Goal: Task Accomplishment & Management: Manage account settings

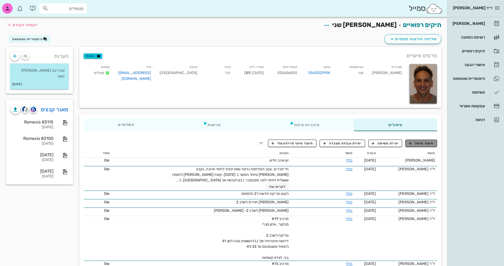
click at [433, 144] on span "תיעוד טיפול" at bounding box center [421, 143] width 25 height 5
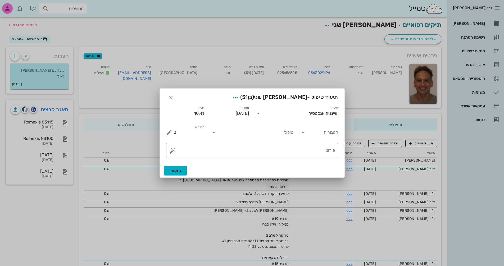
click at [303, 132] on icon at bounding box center [303, 132] width 6 height 6
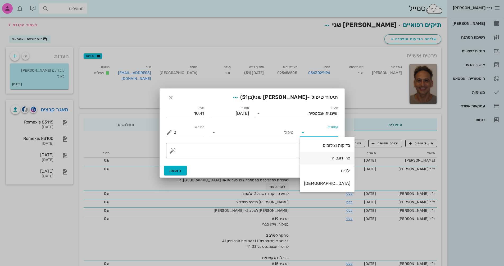
click at [329, 159] on div "פריודונטיה" at bounding box center [327, 158] width 46 height 5
type input "פריודונטיה"
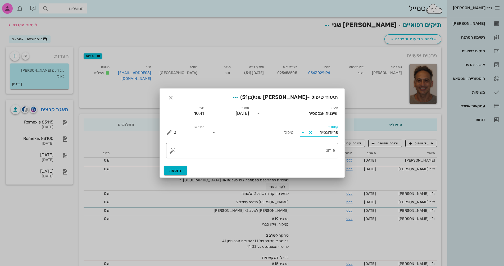
click at [277, 132] on input "טיפול" at bounding box center [255, 132] width 75 height 8
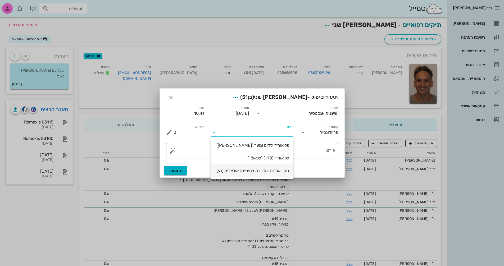
click at [272, 171] on div "ניקוי אבנית, הדרכה בהיגיינה אוראלית (נא)" at bounding box center [252, 170] width 74 height 5
type input "300"
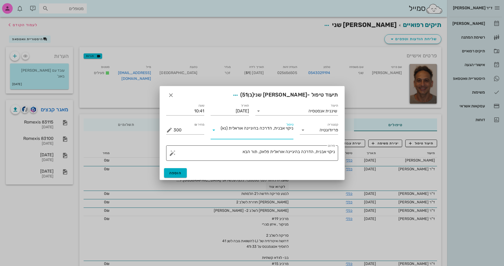
click at [235, 152] on textarea "ניקוי אבנית, הדרכה בהיגיינה אוראלית פלאק, תור הבא" at bounding box center [254, 154] width 161 height 13
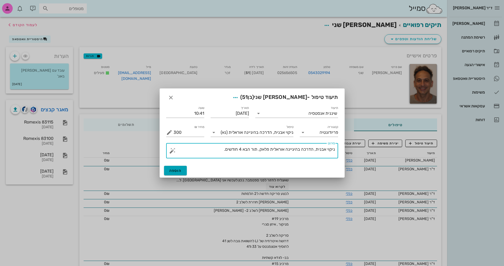
type textarea "ניקוי אבנית, הדרכה בהיגיינה אוראלית פלאק, תור הבא 4 חודשים."
click at [177, 171] on span "הוספה" at bounding box center [175, 171] width 12 height 5
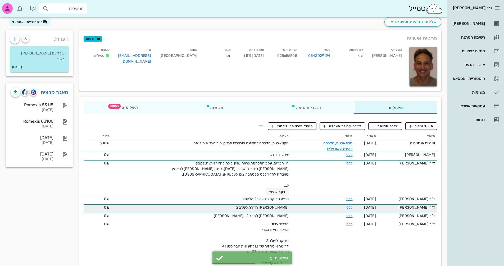
scroll to position [26, 0]
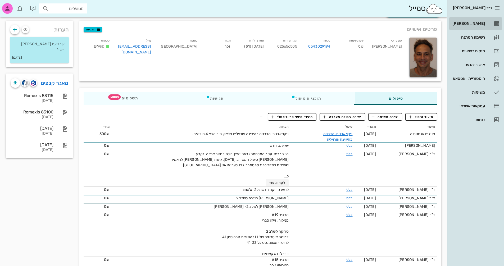
click at [473, 23] on div "[PERSON_NAME]" at bounding box center [469, 23] width 34 height 4
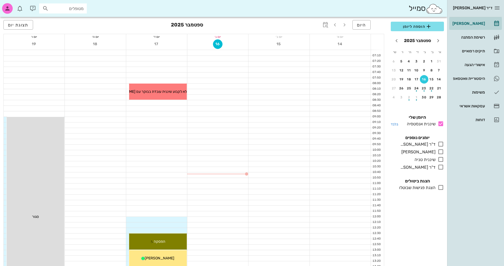
click at [442, 121] on icon at bounding box center [441, 124] width 6 height 6
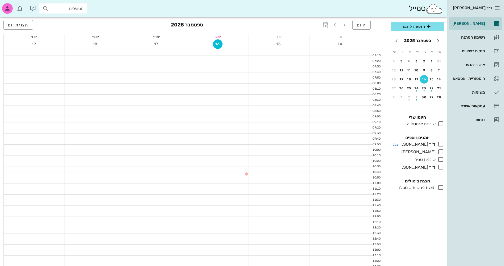
click at [442, 146] on icon at bounding box center [441, 144] width 6 height 6
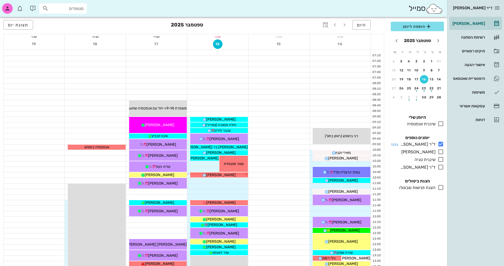
click at [442, 145] on icon at bounding box center [441, 144] width 6 height 6
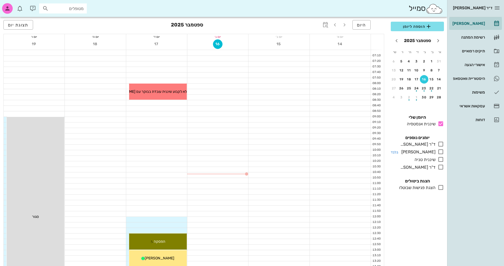
click at [442, 150] on icon at bounding box center [441, 152] width 6 height 6
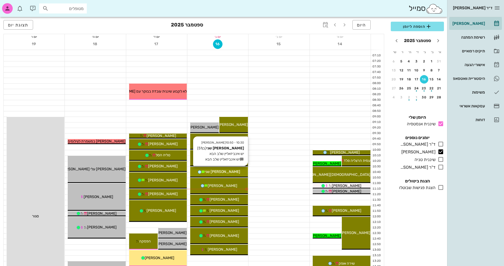
click at [233, 172] on div "[PERSON_NAME] שני" at bounding box center [219, 172] width 58 height 6
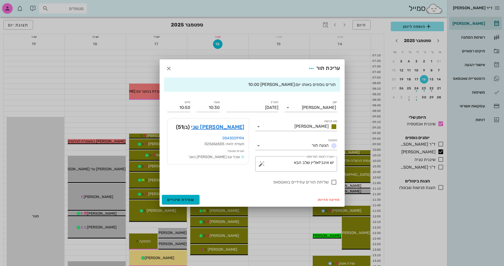
click at [233, 172] on div at bounding box center [252, 133] width 504 height 266
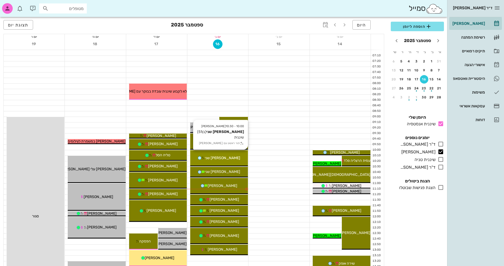
click at [229, 157] on div "[PERSON_NAME] שני" at bounding box center [219, 158] width 58 height 6
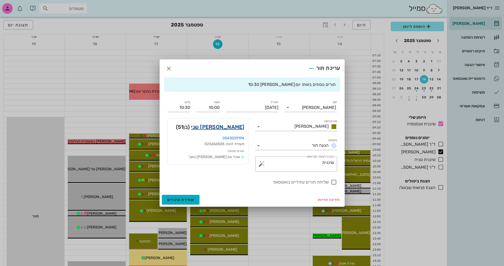
click at [237, 124] on link "[PERSON_NAME] שני" at bounding box center [217, 127] width 53 height 8
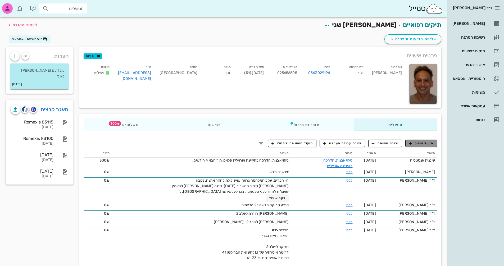
click at [421, 143] on span "תיעוד טיפול" at bounding box center [421, 143] width 25 height 5
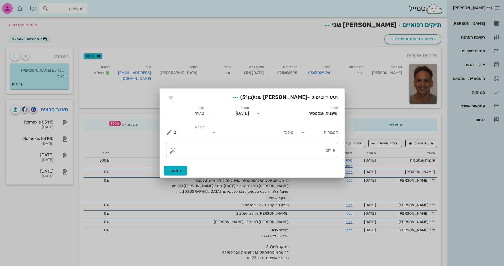
click at [303, 133] on icon at bounding box center [303, 132] width 6 height 6
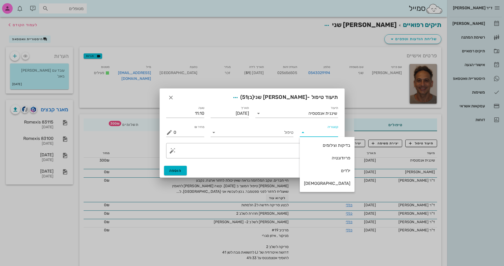
click at [277, 160] on div "​ פירוט" at bounding box center [252, 151] width 178 height 22
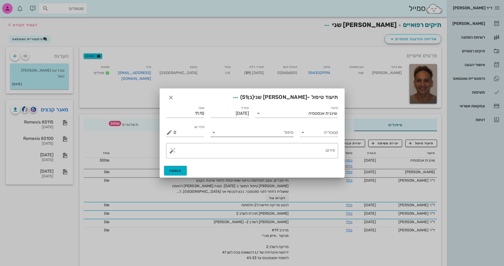
click at [246, 134] on input "טיפול" at bounding box center [255, 132] width 75 height 8
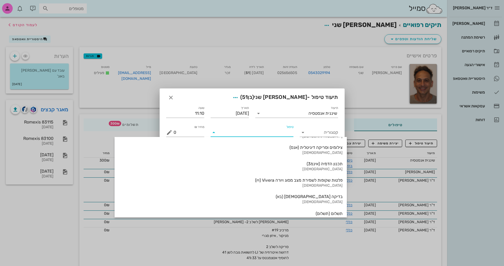
scroll to position [569, 0]
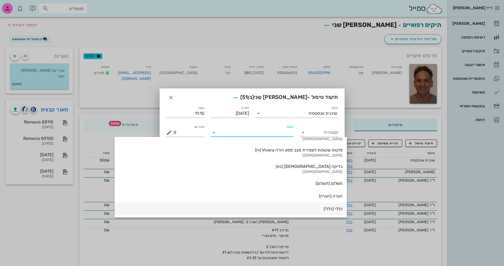
click at [278, 208] on div "כללי (כללי)" at bounding box center [231, 208] width 224 height 5
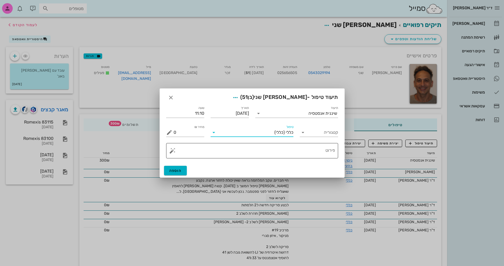
click at [170, 150] on button "button" at bounding box center [172, 151] width 6 height 6
click at [185, 128] on div "[MEDICAL_DATA]" at bounding box center [190, 129] width 43 height 11
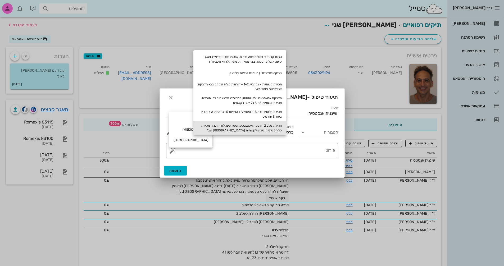
click at [270, 129] on div "תחילת שלב 2 הדבקת אטצמנטס, וסטריפינג לפי תוכנית מסירת כל הקשתיות שבוע לקשתית [G…" at bounding box center [240, 128] width 93 height 14
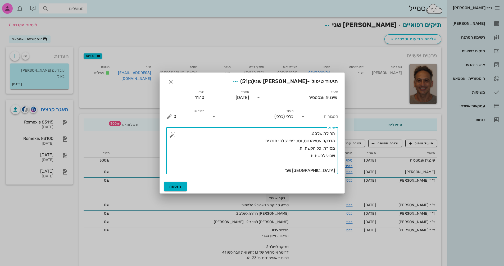
click at [302, 155] on textarea "תחילת שלב 2 הדבקת אטצמנטס, וסטריפינג לפי תוכנית מסירת כל הקשתיות שבוע לקשתית [G…" at bounding box center [254, 152] width 161 height 44
drag, startPoint x: 326, startPoint y: 156, endPoint x: 341, endPoint y: 156, distance: 15.1
click at [341, 156] on div "תיעוד שיננית [PERSON_NAME] תאריך [DATE] שעה 11:10 קטגוריה טיפול כללי (כללי) מחי…" at bounding box center [252, 133] width 185 height 94
click at [296, 147] on textarea "תחילת שלב 2 הדבקת אטצמנטס, וסטריפינג לפי תוכנית מסירת כל הקשתיות 9ימים לקשתית […" at bounding box center [254, 152] width 161 height 44
click at [332, 155] on textarea "תחילת שלב 2 הדבקת אטצמנטס, וסטריפינג לפי תוכנית מסירת כל הקשתיות 1-15 9ימים לקש…" at bounding box center [254, 152] width 161 height 44
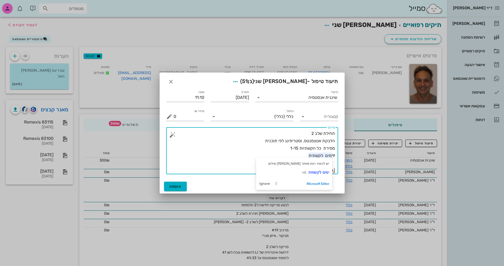
click at [332, 155] on textarea "תחילת שלב 2 הדבקת אטצמנטס, וסטריפינג לפי תוכנית מסירת כל הקשתיות 1-15 9ימים לקש…" at bounding box center [254, 152] width 161 height 44
click at [238, 148] on textarea "תחילת שלב 2 הדבקת אטצמנטס, וסטריפינג לפי תוכנית מסירת כל הקשתיות 1-15 9ימים לקש…" at bounding box center [254, 152] width 161 height 44
click at [332, 156] on textarea "תחילת שלב 2 הדבקת אטצמנטס, וסטריפינג לפי תוכנית מסירת כל הקשתיות 1-15 9ימים לקש…" at bounding box center [254, 152] width 161 height 44
click at [262, 147] on textarea "תחילת שלב 2 הדבקת אטצמנטס, וסטריפינג לפי תוכנית מסירת כל הקשתיות 1-15 9ימים לקש…" at bounding box center [254, 152] width 161 height 44
drag, startPoint x: 332, startPoint y: 155, endPoint x: 335, endPoint y: 155, distance: 2.7
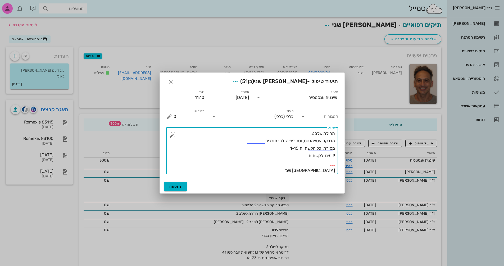
click at [335, 155] on div "​ פירוט תחילת שלב 2 הדבקת אטצמנטס, וסטריפינג לפי תוכנית מסירת כל הקשתיות 1-15 9…" at bounding box center [252, 150] width 172 height 47
click at [296, 156] on textarea "תחילת שלב 2 הדבקת אטצמנטס, וסטריפינג לפי תוכנית מסירת כל הקשתיות 1-15 9 ימים לק…" at bounding box center [254, 152] width 161 height 44
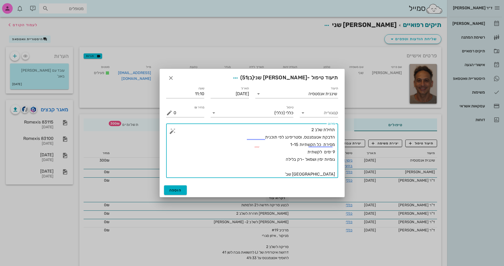
click at [327, 173] on textarea "תחילת שלב 2 הדבקת אטצמנטס, וסטריפינג לפי תוכנית מסירת כל הקשתיות 1-15 9 ימים לק…" at bounding box center [254, 152] width 161 height 52
type textarea "תחילת שלב 2 הדבקת אטצמנטס, וסטריפינג לפי תוכנית מסירת כל הקשתיות 1-15 9 ימים לק…"
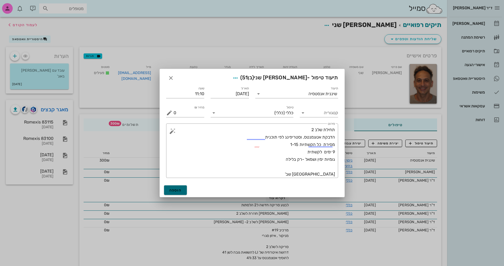
click at [181, 188] on span "הוספה" at bounding box center [175, 190] width 12 height 5
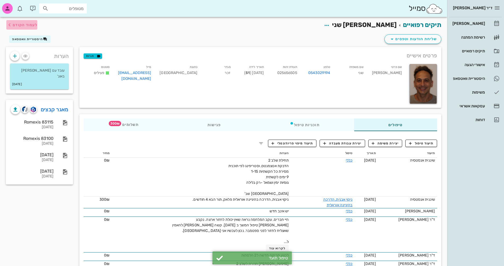
click at [26, 24] on span "לעמוד הקודם" at bounding box center [25, 25] width 25 height 5
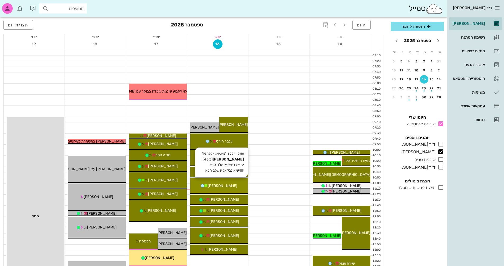
click at [235, 186] on div "[PERSON_NAME]" at bounding box center [219, 186] width 58 height 6
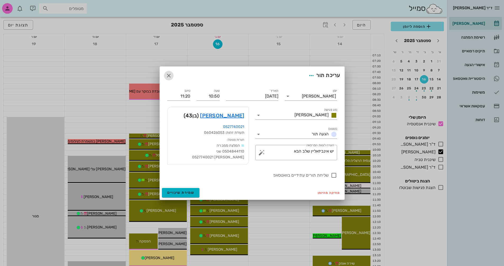
click at [171, 76] on icon "button" at bounding box center [169, 76] width 6 height 6
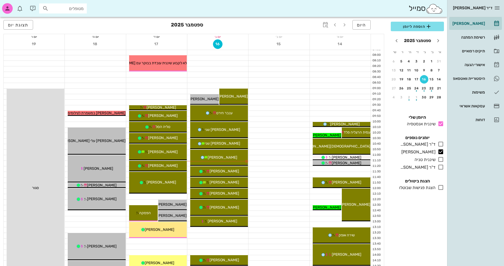
scroll to position [26, 0]
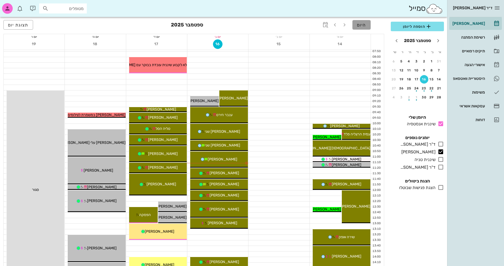
click at [362, 28] on button "היום" at bounding box center [362, 25] width 18 height 10
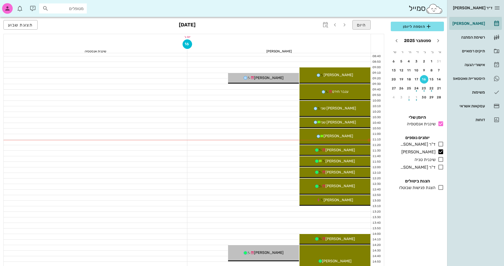
scroll to position [53, 0]
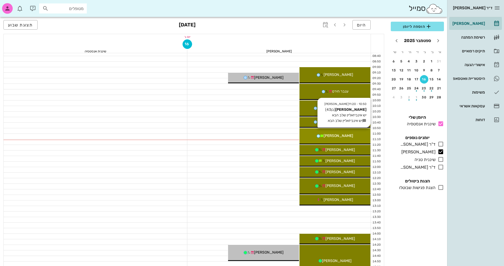
click at [353, 137] on div "[PERSON_NAME]" at bounding box center [335, 136] width 71 height 6
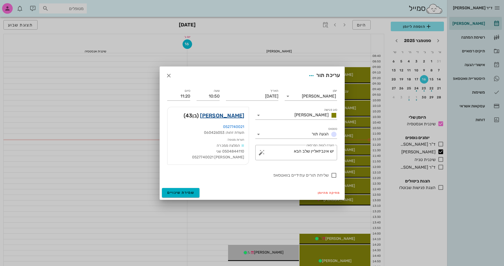
click at [239, 117] on link "[PERSON_NAME]" at bounding box center [222, 115] width 44 height 8
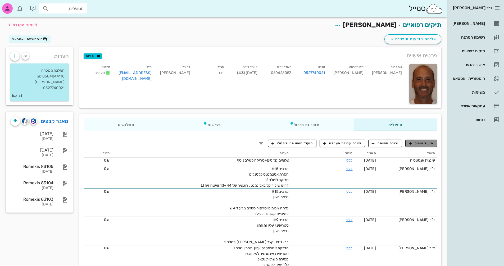
click at [431, 141] on span "תיעוד טיפול" at bounding box center [421, 143] width 25 height 5
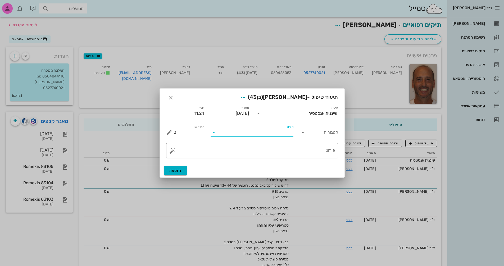
click at [270, 134] on input "טיפול" at bounding box center [255, 132] width 75 height 8
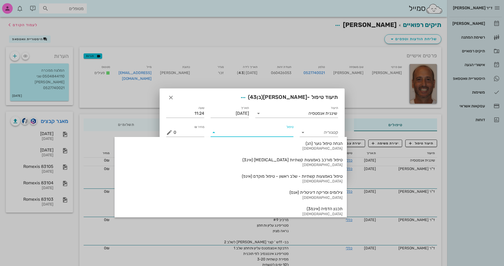
scroll to position [569, 0]
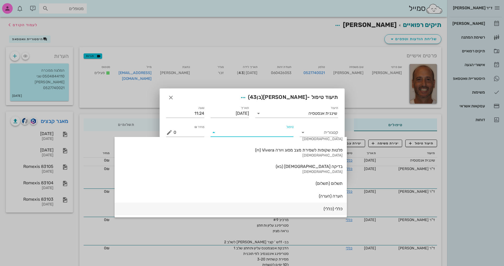
click at [282, 208] on div "כללי (כללי)" at bounding box center [231, 208] width 224 height 5
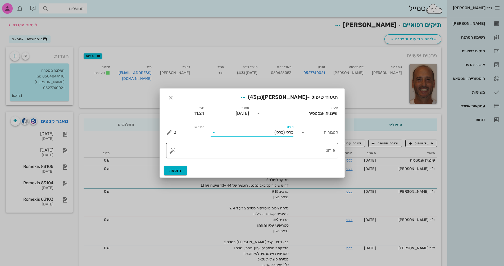
click at [168, 155] on div "​ פירוט" at bounding box center [252, 150] width 172 height 15
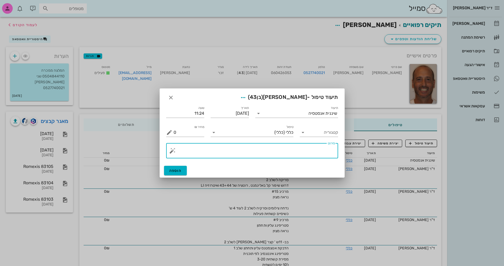
click at [174, 150] on button "button" at bounding box center [172, 151] width 6 height 6
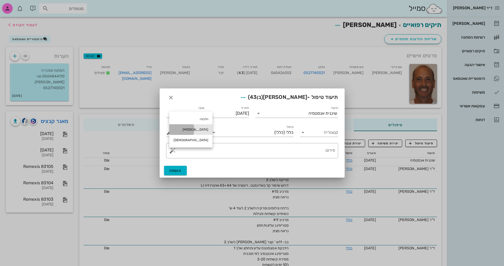
click at [182, 129] on div "[MEDICAL_DATA]" at bounding box center [190, 129] width 43 height 11
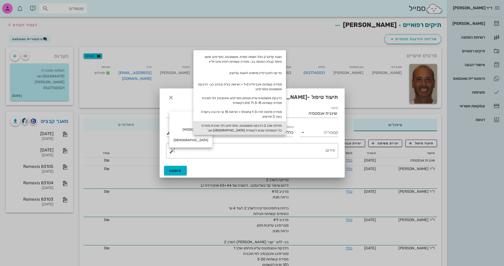
click at [268, 125] on div "תחילת שלב 2 הדבקת אטצמנטס, וסטריפינג לפי תוכנית מסירת כל הקשתיות שבוע לקשתית [G…" at bounding box center [240, 128] width 93 height 14
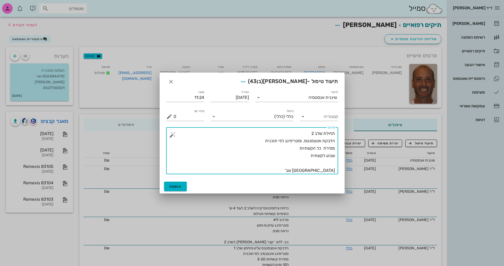
click at [287, 150] on textarea "תחילת שלב 2 הדבקת אטצמנטס, וסטריפינג לפי תוכנית מסירת כל הקשתיות שבוע לקשתית [G…" at bounding box center [254, 152] width 161 height 44
drag, startPoint x: 280, startPoint y: 178, endPoint x: 252, endPoint y: 232, distance: 61.0
click at [270, 207] on div "ד״ר [PERSON_NAME] [PERSON_NAME] רשימת המתנה תיקים רפואיים אישורי הגעה היסטוריית…" at bounding box center [252, 266] width 504 height 532
click at [80, 236] on div at bounding box center [252, 133] width 504 height 266
drag, startPoint x: 327, startPoint y: 156, endPoint x: 334, endPoint y: 156, distance: 6.4
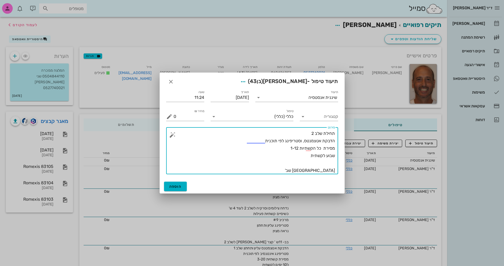
click at [334, 156] on textarea "תחילת שלב 2 הדבקת אטצמנטס, וסטריפינג לפי תוכנית מסירת כל הקשתיות 1-12 שבוע לקשת…" at bounding box center [254, 152] width 161 height 44
drag, startPoint x: 327, startPoint y: 156, endPoint x: 335, endPoint y: 156, distance: 7.4
click at [335, 156] on textarea "תחילת שלב 2 הדבקת אטצמנטס, וסטריפינג לפי תוכנית מסירת כל הקשתיות 1-12 שבוע לקשת…" at bounding box center [254, 152] width 161 height 44
drag, startPoint x: 324, startPoint y: 171, endPoint x: 327, endPoint y: 171, distance: 3.4
click at [327, 171] on textarea "תחילת שלב 2 הדבקת אטצמנטס, וסטריפינג לפי תוכנית מסירת כל הקשתיות 1-12 9 ימים לק…" at bounding box center [254, 152] width 161 height 44
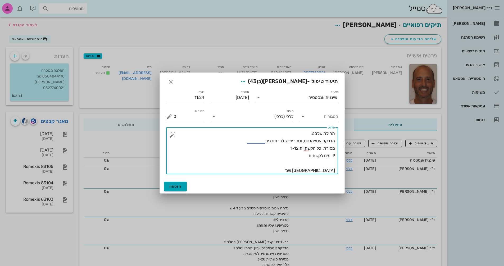
type textarea "תחילת שלב 2 הדבקת אטצמנטס, וסטריפינג לפי תוכנית מסירת כל הקשתיות 1-12 9 ימים לק…"
click at [179, 185] on span "הוספה" at bounding box center [175, 187] width 12 height 5
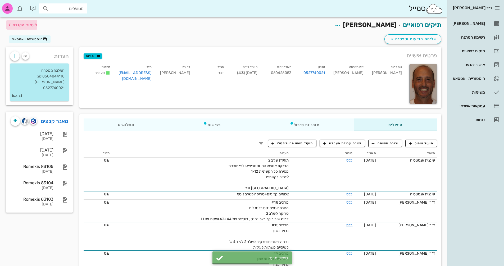
click at [19, 23] on span "לעמוד הקודם" at bounding box center [25, 25] width 25 height 5
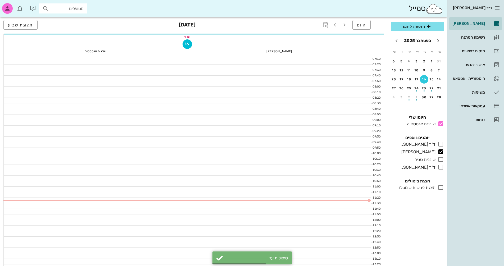
scroll to position [53, 0]
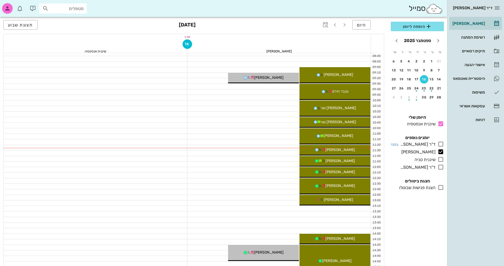
click at [441, 144] on icon at bounding box center [441, 144] width 6 height 6
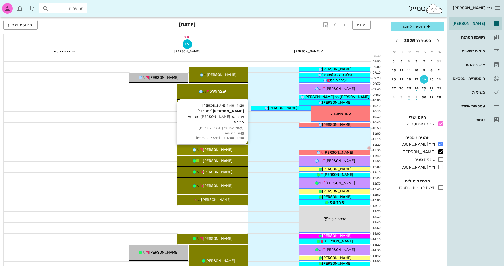
click at [236, 150] on div "[PERSON_NAME]" at bounding box center [212, 150] width 71 height 6
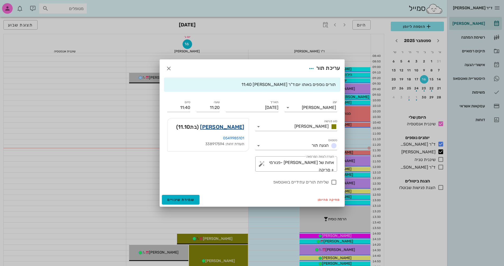
click at [243, 125] on link "[PERSON_NAME]" at bounding box center [222, 127] width 44 height 8
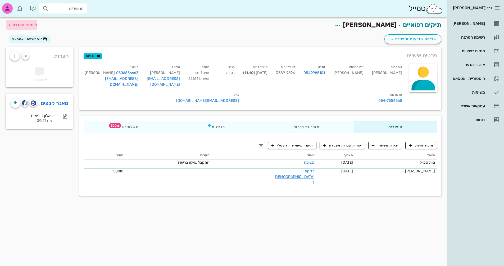
click at [12, 24] on icon "button" at bounding box center [9, 25] width 6 height 6
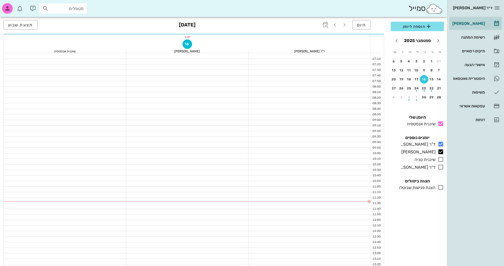
scroll to position [53, 0]
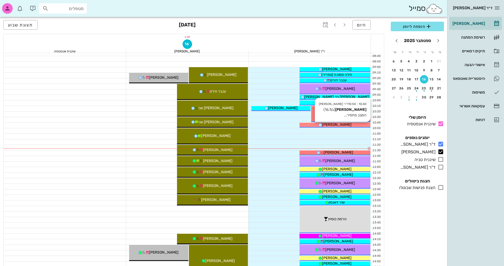
click at [354, 124] on div "[PERSON_NAME]" at bounding box center [335, 125] width 71 height 6
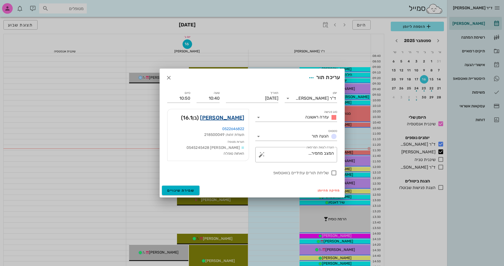
click at [233, 116] on link "[PERSON_NAME]" at bounding box center [222, 118] width 44 height 8
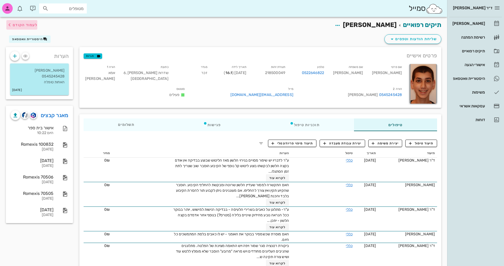
click at [20, 25] on span "לעמוד הקודם" at bounding box center [25, 25] width 25 height 5
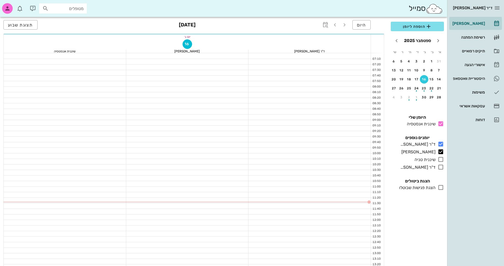
scroll to position [53, 0]
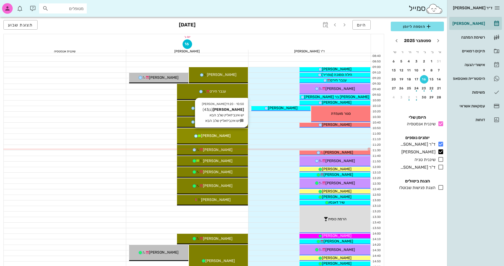
click at [227, 138] on div "[PERSON_NAME]" at bounding box center [212, 136] width 71 height 6
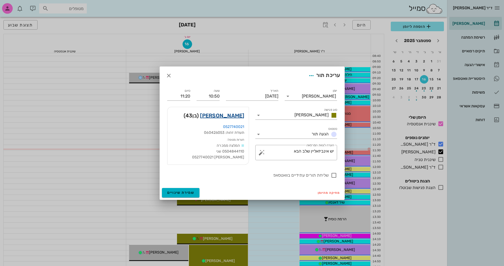
click at [233, 117] on link "[PERSON_NAME]" at bounding box center [222, 115] width 44 height 8
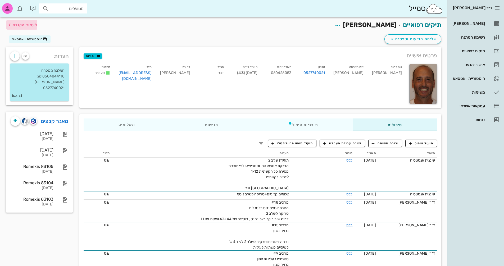
click at [21, 26] on span "לעמוד הקודם" at bounding box center [25, 25] width 25 height 5
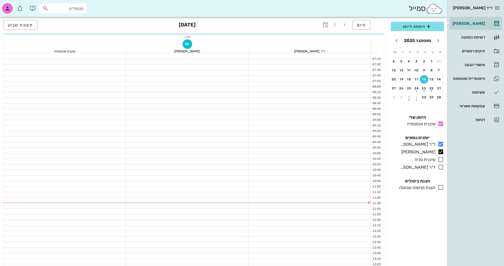
scroll to position [53, 0]
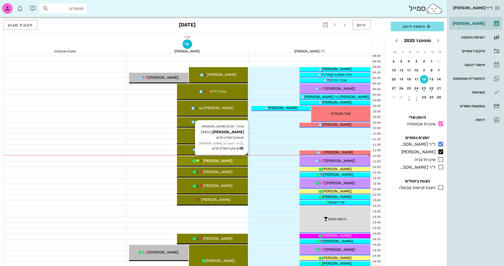
click at [229, 164] on div "[PERSON_NAME]" at bounding box center [212, 161] width 71 height 6
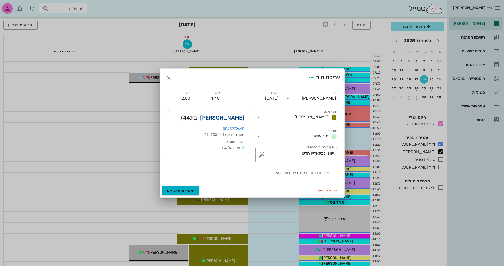
click at [235, 119] on link "[PERSON_NAME]" at bounding box center [222, 118] width 44 height 8
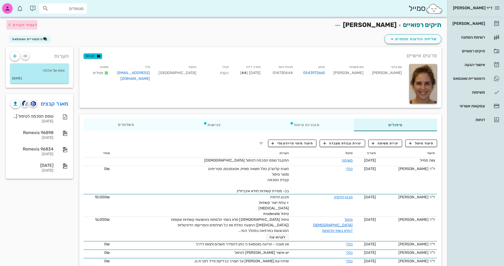
click at [17, 27] on span "לעמוד הקודם" at bounding box center [21, 25] width 31 height 6
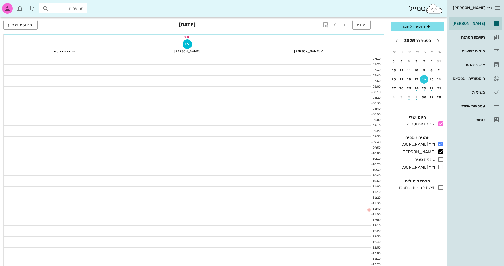
scroll to position [53, 0]
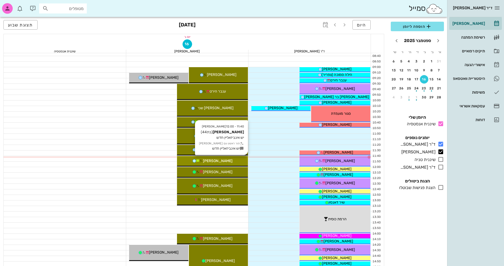
click at [234, 159] on div "[PERSON_NAME]" at bounding box center [212, 161] width 71 height 6
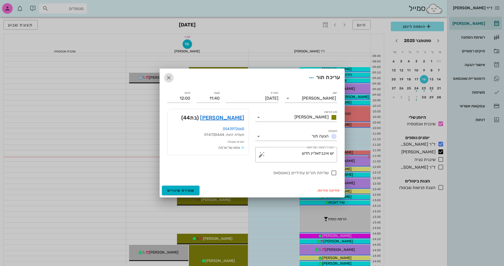
click at [166, 77] on icon "button" at bounding box center [169, 78] width 6 height 6
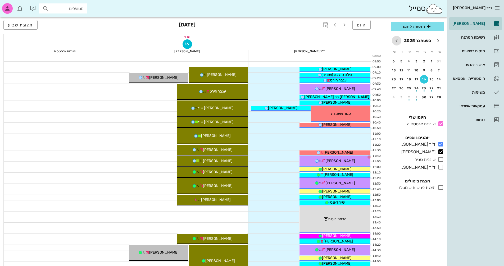
click at [398, 40] on icon "חודש הבא" at bounding box center [397, 41] width 6 height 6
click at [418, 78] on div "15" at bounding box center [417, 80] width 8 height 4
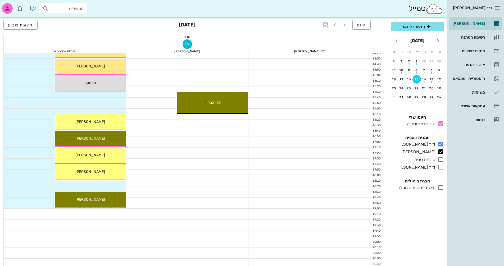
scroll to position [254, 0]
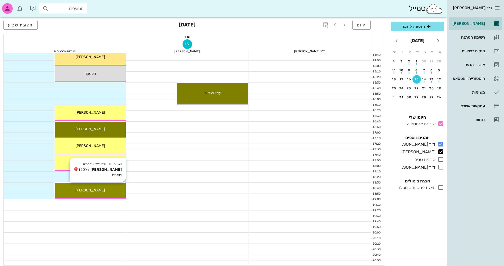
click at [94, 187] on div "18:30 - 19:00 שיננית [PERSON_NAME] (גיל 20 ) שיננית [PERSON_NAME]" at bounding box center [90, 191] width 71 height 16
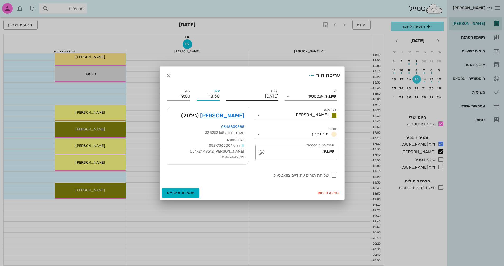
drag, startPoint x: 205, startPoint y: 95, endPoint x: 244, endPoint y: 95, distance: 39.2
click at [244, 95] on div "יומן שיננית [PERSON_NAME] סוג פגישה [PERSON_NAME] סטטוס תור נקבע תאריך [DATE] ש…" at bounding box center [252, 133] width 176 height 97
type input "18:00"
type input "18:30"
click at [236, 181] on div "שליחת תורים עתידיים בוואטסאפ" at bounding box center [252, 175] width 176 height 14
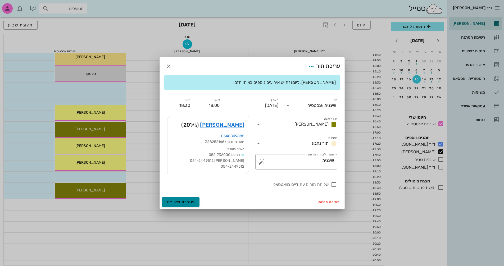
click at [191, 200] on span "שמירת שינויים" at bounding box center [180, 202] width 27 height 5
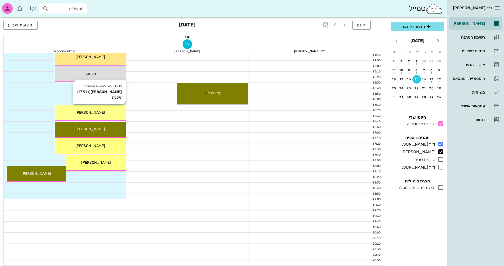
click at [109, 109] on div "16:10 - 16:40 שיננית [PERSON_NAME] (גיל 17.5 ) שיננית [PERSON_NAME]" at bounding box center [90, 113] width 71 height 16
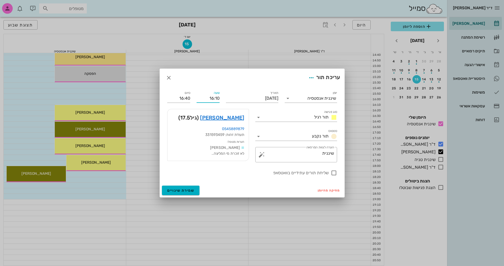
drag, startPoint x: 215, startPoint y: 98, endPoint x: 223, endPoint y: 98, distance: 8.7
click at [223, 98] on div "יומן שיננית [PERSON_NAME] סוג פגישה תור רגיל סטטוס תור נקבע תאריך [DATE] שעה 16…" at bounding box center [252, 133] width 176 height 93
type input "16:00"
type input "16:30"
click at [222, 182] on div "יומן שיננית [PERSON_NAME] סוג פגישה תור רגיל סטטוס תור נקבע תאריך [DATE] שעה 16…" at bounding box center [252, 135] width 185 height 97
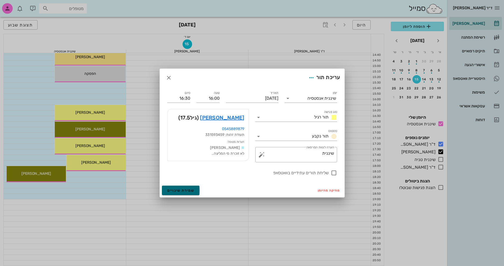
click at [192, 190] on span "שמירת שינויים" at bounding box center [180, 190] width 27 height 5
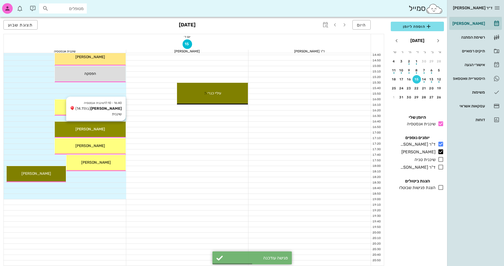
click at [113, 129] on div "[PERSON_NAME]" at bounding box center [90, 130] width 71 height 6
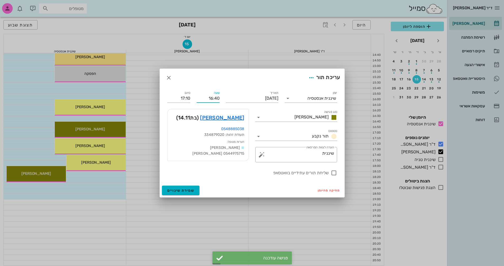
drag, startPoint x: 215, startPoint y: 98, endPoint x: 223, endPoint y: 98, distance: 8.5
click at [223, 98] on div "יומן שיננית [PERSON_NAME] סוג פגישה [PERSON_NAME] סטטוס תור נקבע תאריך [DATE] ש…" at bounding box center [252, 133] width 176 height 93
type input "16:30"
type input "17:00"
drag, startPoint x: 229, startPoint y: 183, endPoint x: 191, endPoint y: 190, distance: 38.7
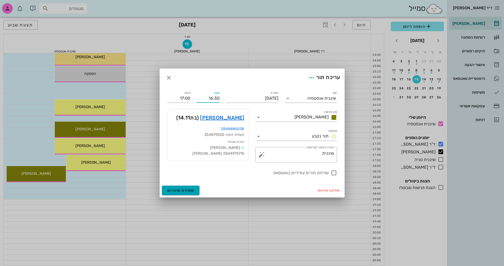
click at [228, 183] on div "יומן שיננית [PERSON_NAME] סוג פגישה [PERSON_NAME] סטטוס תור נקבע תאריך [DATE] ש…" at bounding box center [252, 135] width 185 height 97
click at [185, 191] on span "שמירת שינויים" at bounding box center [180, 190] width 27 height 5
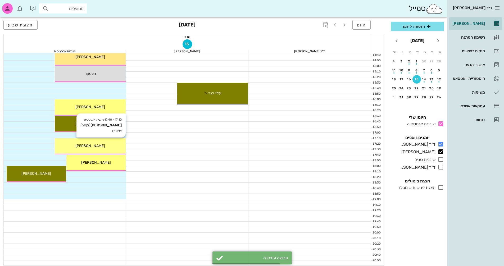
click at [120, 146] on div "[PERSON_NAME]" at bounding box center [90, 146] width 71 height 6
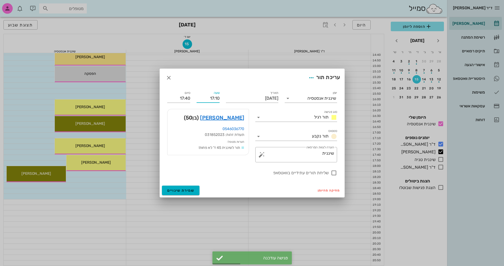
drag, startPoint x: 214, startPoint y: 98, endPoint x: 218, endPoint y: 98, distance: 4.2
click at [218, 98] on input "17:10" at bounding box center [208, 98] width 23 height 8
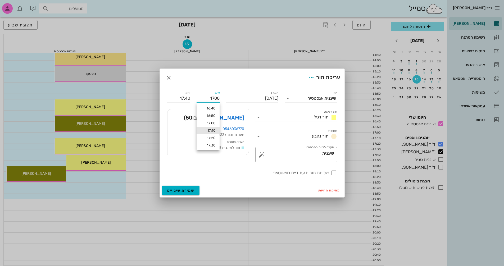
type input "17:00"
type input "17:30"
click at [227, 187] on div "מחיקה מהיומן שמירת שינויים" at bounding box center [252, 191] width 185 height 14
click at [181, 188] on span "שמירת שינויים" at bounding box center [180, 190] width 27 height 5
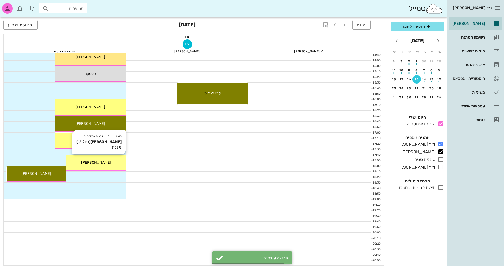
click at [98, 163] on span "[PERSON_NAME]" at bounding box center [96, 162] width 30 height 5
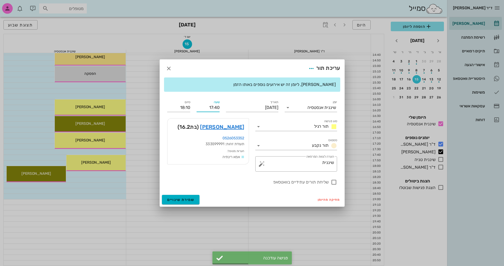
click at [217, 106] on input "17:40" at bounding box center [208, 108] width 23 height 8
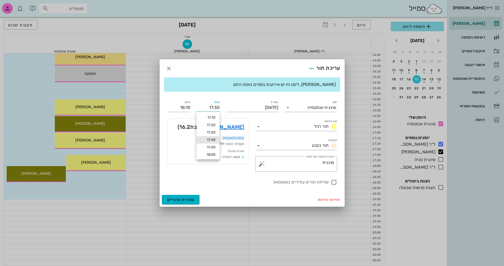
type input "17:30"
type input "18:00"
click at [209, 187] on form "עריכת תור [PERSON_NAME], ליומן זה יש אירועים נוספים באותו הזמן יומן שיננית [PER…" at bounding box center [252, 133] width 185 height 147
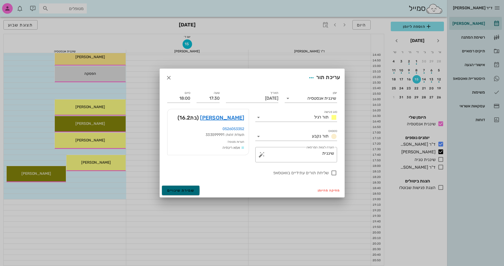
click at [195, 190] on button "שמירת שינויים" at bounding box center [181, 191] width 38 height 10
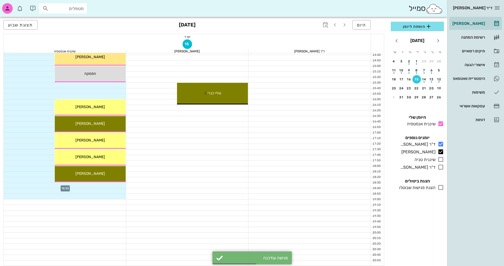
click at [115, 185] on div at bounding box center [65, 185] width 123 height 5
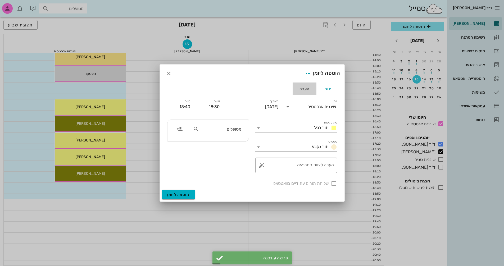
click at [307, 89] on div "הערה" at bounding box center [305, 89] width 24 height 13
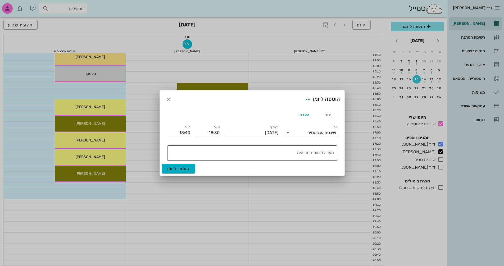
click at [305, 152] on textarea "הערה לצוות המרפאה" at bounding box center [251, 154] width 166 height 13
type textarea "סגור"
click at [303, 116] on div "הערה" at bounding box center [305, 115] width 24 height 13
click at [309, 99] on icon "button" at bounding box center [308, 99] width 6 height 6
click at [293, 113] on div "צבע ההערה" at bounding box center [297, 113] width 22 height 5
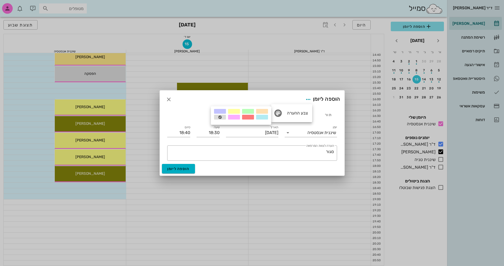
click at [250, 117] on div at bounding box center [248, 117] width 12 height 5
drag, startPoint x: 178, startPoint y: 132, endPoint x: 197, endPoint y: 132, distance: 18.8
click at [204, 132] on div "יומן שיננית [PERSON_NAME] תאריך [DATE] שעה 18:30 סיום 18:40 ​ הערה לצוות המרפאה…" at bounding box center [252, 142] width 176 height 43
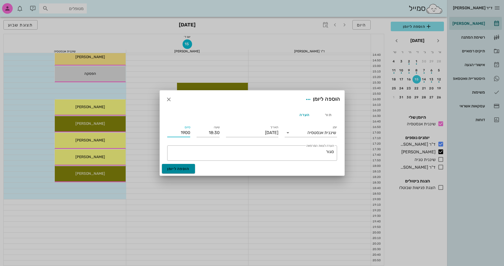
type input "19:00"
click at [181, 165] on button "הוספה ליומן" at bounding box center [178, 169] width 33 height 10
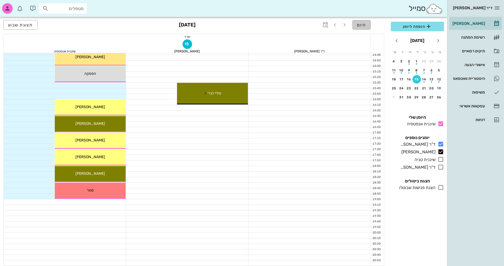
click at [366, 25] on span "היום" at bounding box center [361, 25] width 9 height 5
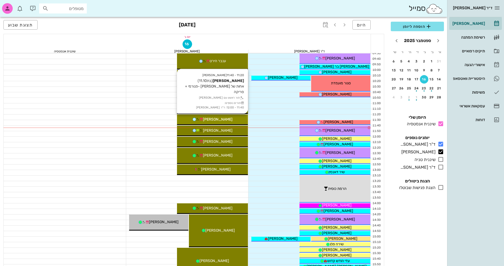
scroll to position [69, 0]
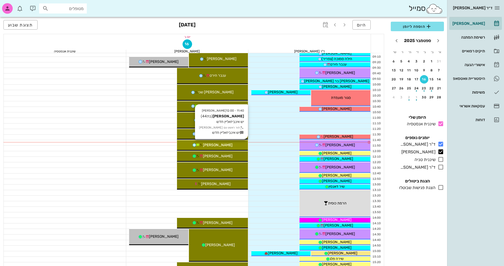
click at [230, 144] on div "[PERSON_NAME]" at bounding box center [212, 145] width 71 height 6
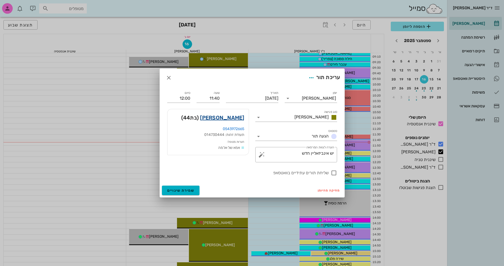
click at [227, 115] on link "[PERSON_NAME]" at bounding box center [222, 118] width 44 height 8
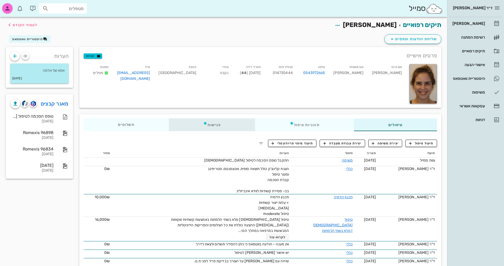
click at [217, 126] on div "פגישות" at bounding box center [212, 125] width 87 height 13
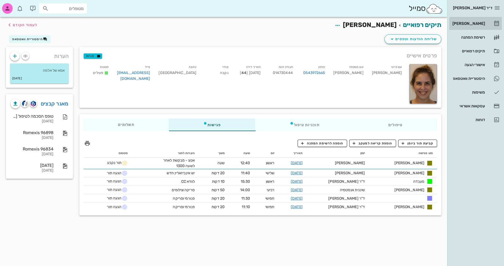
click at [492, 22] on link "[PERSON_NAME]" at bounding box center [475, 23] width 53 height 13
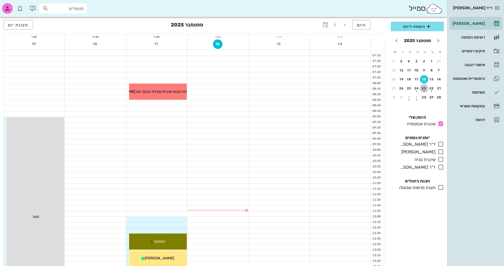
click at [424, 89] on div "button" at bounding box center [424, 89] width 8 height 3
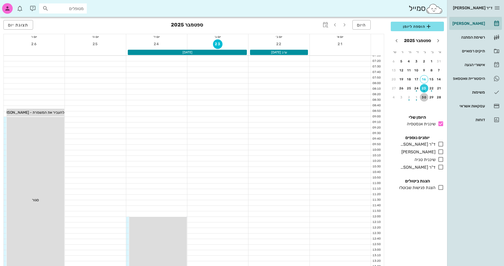
click at [424, 98] on div "30" at bounding box center [424, 98] width 8 height 4
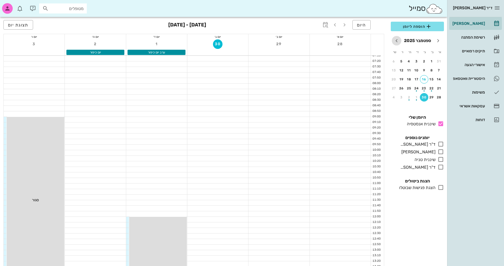
click at [396, 41] on icon "חודש הבא" at bounding box center [397, 41] width 6 height 6
click at [437, 42] on icon "חודש שעבר" at bounding box center [438, 41] width 6 height 6
click at [425, 87] on div "23" at bounding box center [424, 89] width 8 height 4
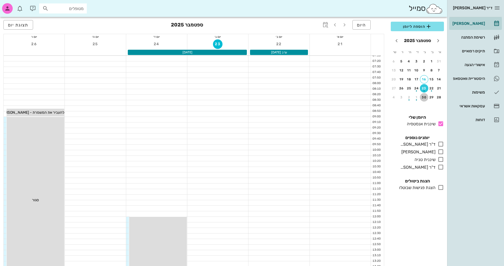
click at [424, 97] on div "30" at bounding box center [424, 98] width 8 height 4
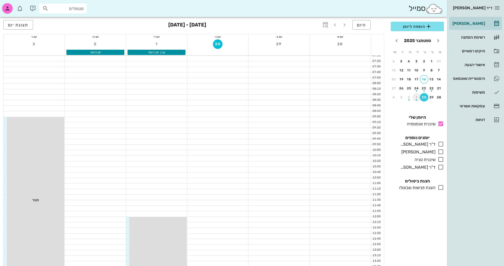
click at [416, 98] on div "button" at bounding box center [417, 98] width 8 height 3
click at [440, 70] on div "5" at bounding box center [439, 71] width 8 height 4
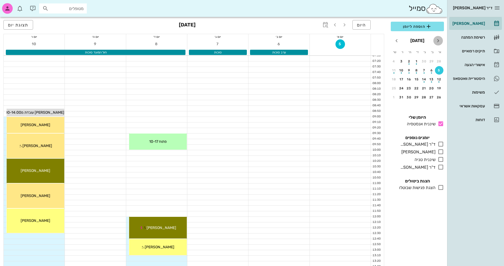
click at [438, 41] on icon "חודש שעבר" at bounding box center [438, 41] width 6 height 6
click at [426, 88] on div "button" at bounding box center [424, 89] width 8 height 3
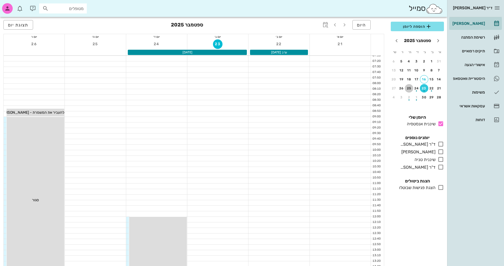
click at [410, 89] on div "25" at bounding box center [409, 89] width 8 height 4
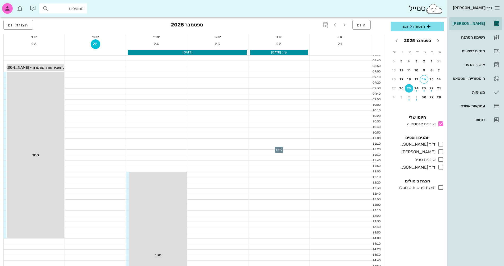
scroll to position [79, 0]
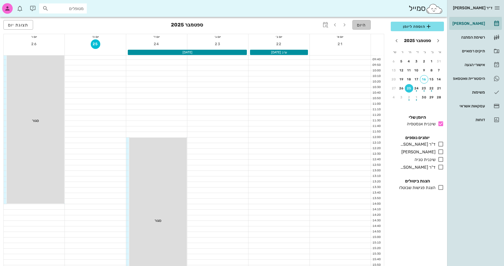
click at [364, 25] on span "היום" at bounding box center [361, 25] width 9 height 5
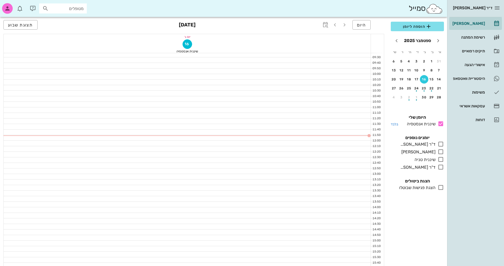
click at [440, 124] on icon at bounding box center [441, 124] width 6 height 6
click at [442, 144] on icon at bounding box center [441, 144] width 6 height 6
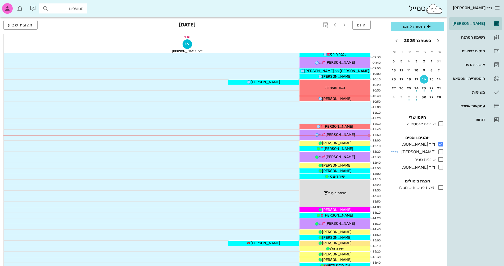
click at [441, 152] on icon at bounding box center [441, 152] width 6 height 6
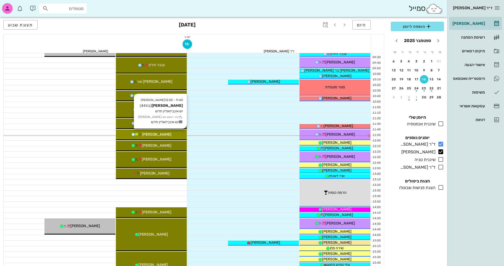
click at [174, 133] on div "[PERSON_NAME]" at bounding box center [151, 135] width 71 height 6
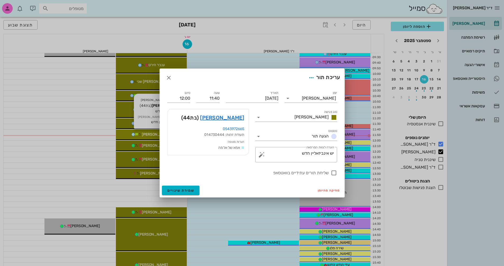
click at [174, 133] on div at bounding box center [252, 133] width 504 height 266
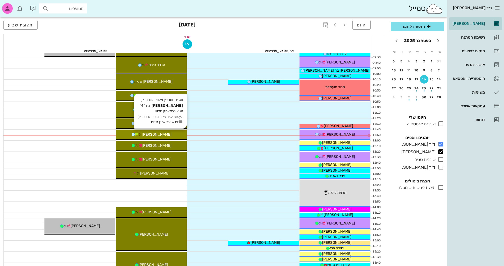
click at [163, 135] on span "[PERSON_NAME]" at bounding box center [157, 134] width 30 height 5
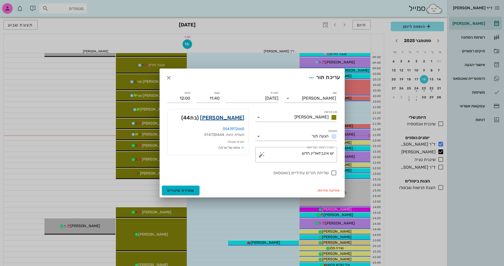
click at [233, 117] on link "[PERSON_NAME]" at bounding box center [222, 118] width 44 height 8
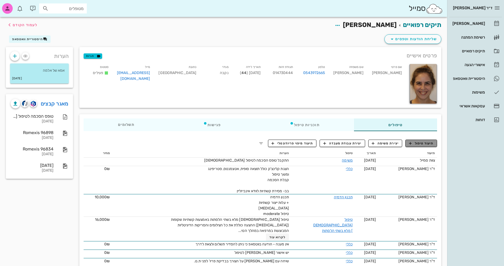
click at [428, 143] on span "תיעוד טיפול" at bounding box center [421, 143] width 25 height 5
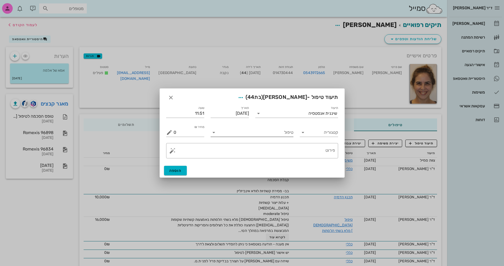
click at [265, 133] on input "טיפול" at bounding box center [255, 132] width 75 height 8
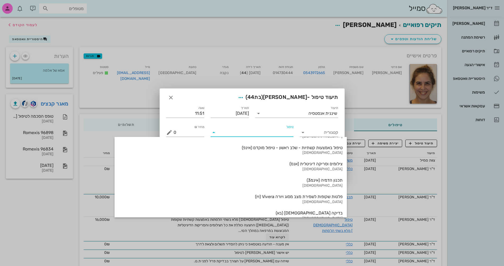
scroll to position [569, 0]
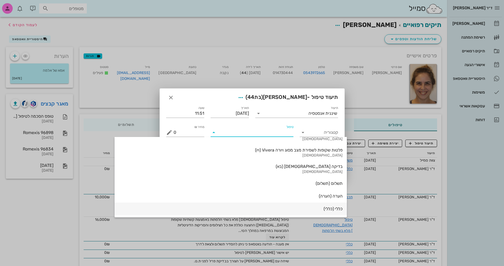
click at [278, 208] on div "כללי (כללי)" at bounding box center [231, 208] width 224 height 5
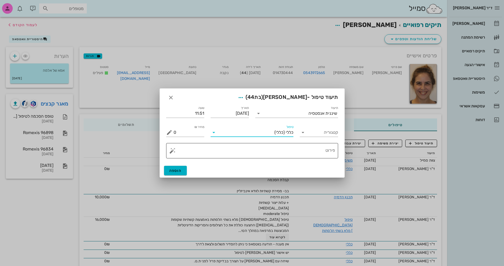
click at [171, 150] on button "button" at bounding box center [172, 151] width 6 height 6
click at [179, 130] on div "[MEDICAL_DATA]" at bounding box center [190, 129] width 43 height 11
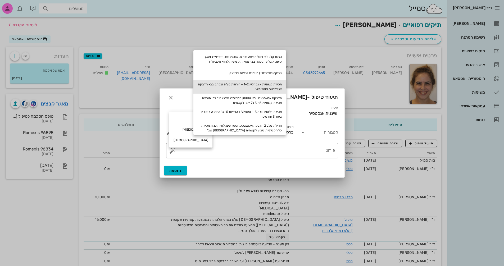
click at [273, 87] on div "מסירת קשתיות אינביזליין 1+2 + הוראות בע"פ ובכתב בב- הדבקת אטצמנטס וסטריפינג" at bounding box center [240, 87] width 93 height 14
type textarea "מסירת קשתיות אינביזליין 1+2 + הוראות בע"פ ובכתב בב- הדבקת אטצמנטס וסטריפינג"
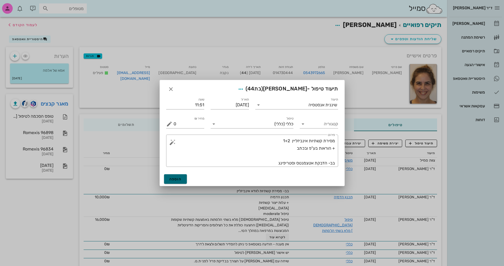
click at [172, 177] on span "הוספה" at bounding box center [175, 179] width 12 height 5
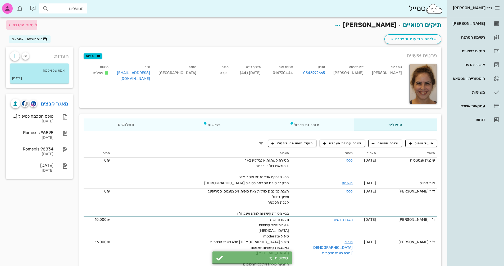
click at [14, 23] on span "לעמוד הקודם" at bounding box center [25, 25] width 25 height 5
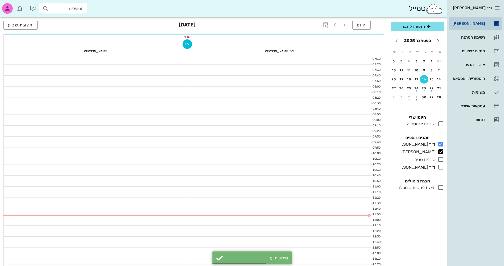
scroll to position [79, 0]
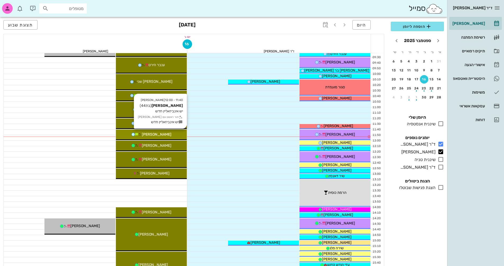
click at [151, 134] on span "[PERSON_NAME]" at bounding box center [157, 134] width 30 height 5
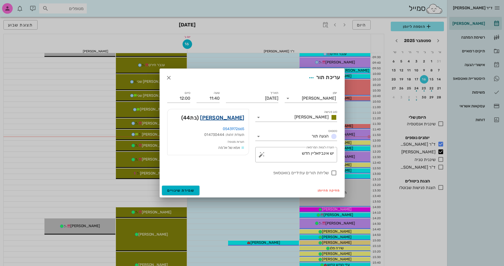
click at [238, 115] on link "[PERSON_NAME]" at bounding box center [222, 118] width 44 height 8
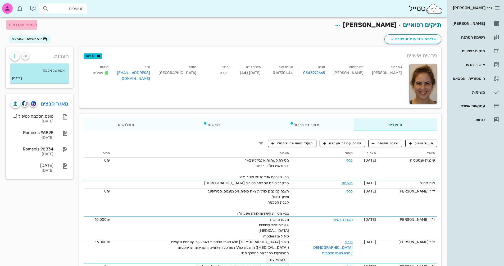
click at [11, 26] on icon "button" at bounding box center [9, 25] width 6 height 6
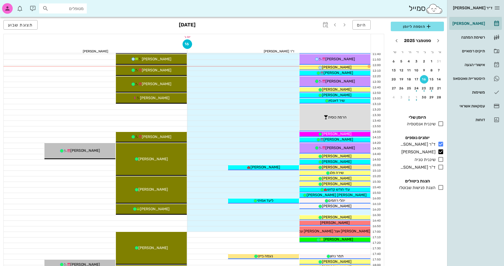
scroll to position [42, 0]
